Goal: Download file/media

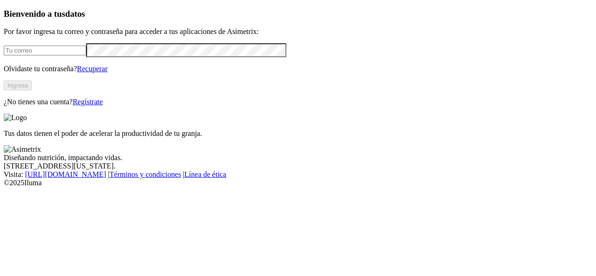
type input "[EMAIL_ADDRESS][DOMAIN_NAME]"
click at [32, 90] on button "Ingresa" at bounding box center [18, 85] width 28 height 10
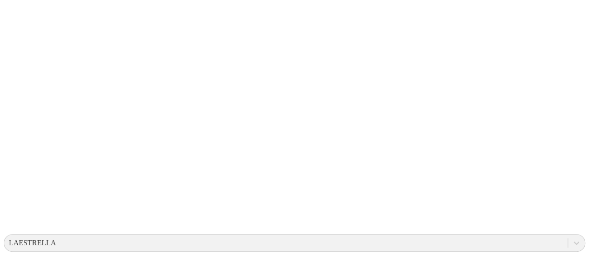
scroll to position [143, 0]
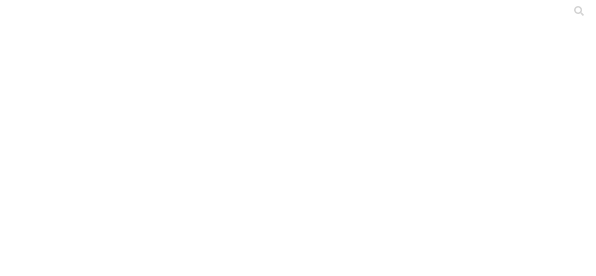
type input "op"
